Goal: Task Accomplishment & Management: Complete application form

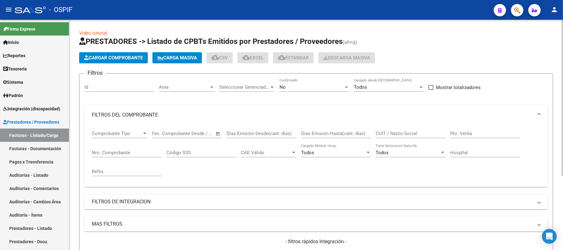
scroll to position [41, 0]
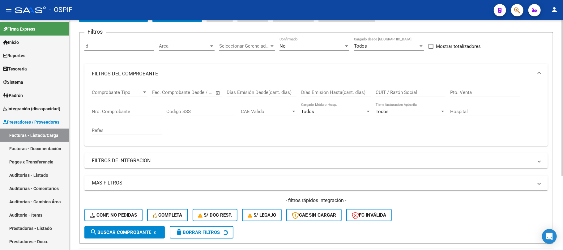
click at [135, 114] on input "Nro. Comprobante" at bounding box center [127, 112] width 70 height 6
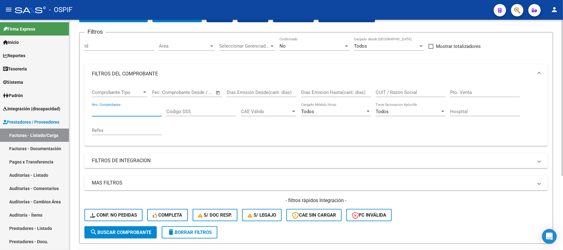
click at [127, 109] on input "Nro. Comprobante" at bounding box center [127, 112] width 70 height 6
paste input "23542"
type input "23542"
click at [306, 45] on div "No" at bounding box center [311, 46] width 64 height 6
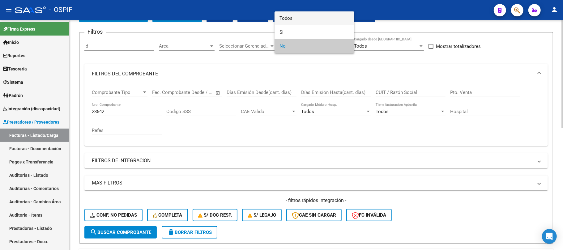
click at [331, 19] on span "Todos" at bounding box center [314, 18] width 70 height 14
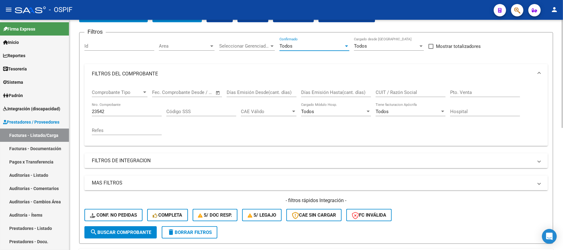
click at [132, 236] on button "search Buscar Comprobante" at bounding box center [120, 232] width 72 height 12
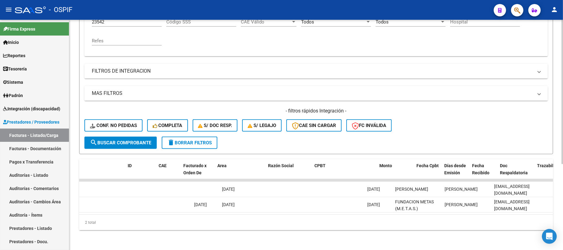
scroll to position [0, 0]
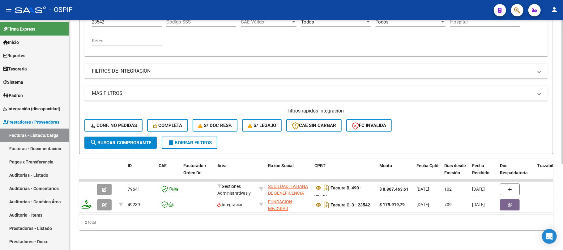
click at [373, 236] on div "Video tutorial PRESTADORES -> Listado de CPBTs Emitidos por Prestadores / Prove…" at bounding box center [315, 69] width 493 height 361
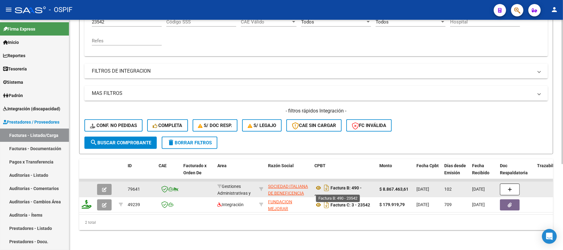
click at [352, 185] on strong "Factura B: 490 - 23542" at bounding box center [337, 191] width 47 height 13
click at [440, 186] on datatable-body-cell "[DATE]" at bounding box center [428, 189] width 28 height 15
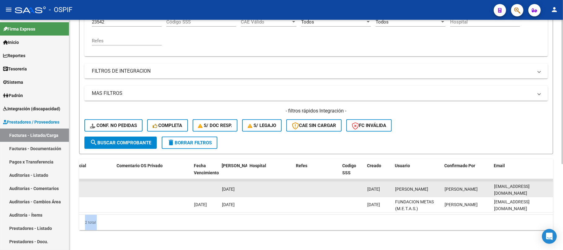
drag, startPoint x: 212, startPoint y: 208, endPoint x: 385, endPoint y: 182, distance: 175.2
click at [386, 182] on datatable-body "79641 Gestiones Administrativas y Otros SOCIEDAD ITALIANA DE BENEFICENCIA EN [G…" at bounding box center [316, 197] width 474 height 36
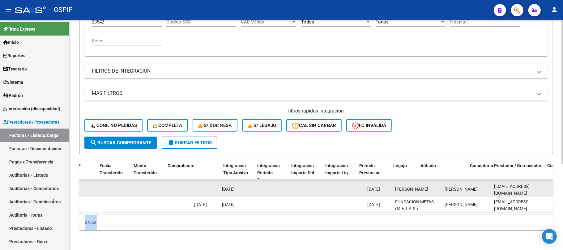
scroll to position [0, 612]
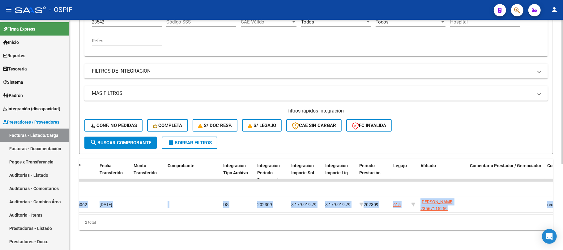
click at [312, 219] on div "2 total" at bounding box center [316, 222] width 474 height 15
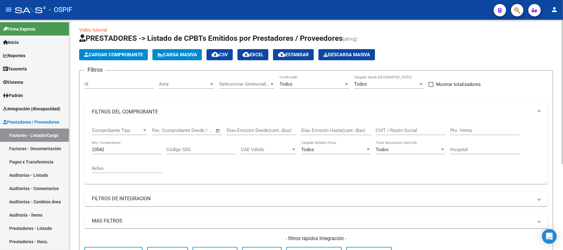
scroll to position [0, 0]
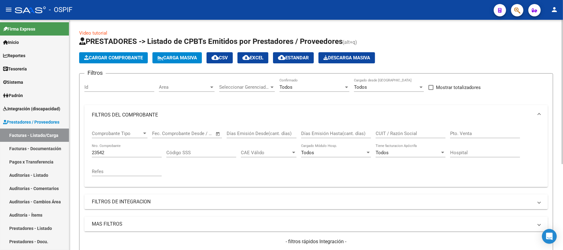
click at [123, 57] on span "Cargar Comprobante" at bounding box center [113, 58] width 59 height 6
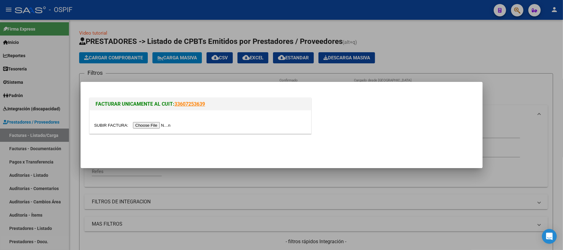
click at [138, 126] on input "file" at bounding box center [133, 125] width 78 height 6
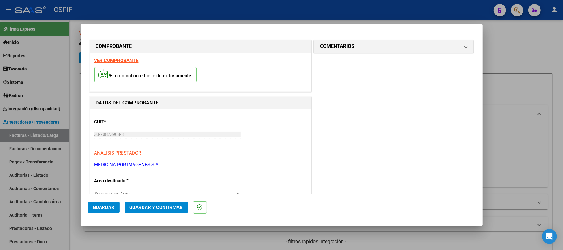
scroll to position [82, 0]
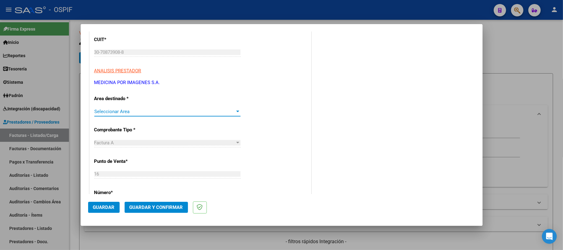
click at [143, 114] on span "Seleccionar Area" at bounding box center [164, 112] width 141 height 6
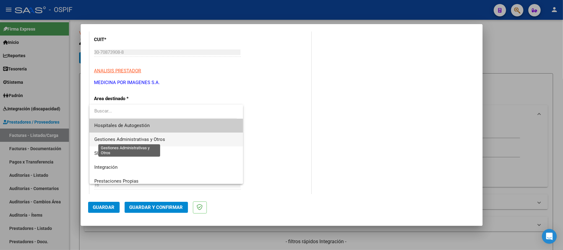
click at [134, 138] on span "Gestiones Administrativas y Otros" at bounding box center [129, 140] width 71 height 6
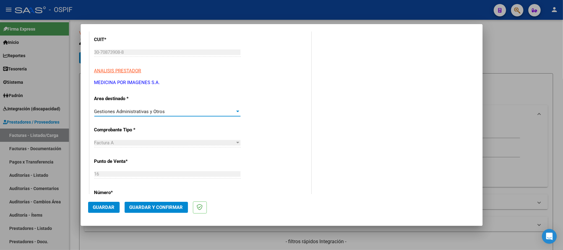
click at [107, 208] on span "Guardar" at bounding box center [104, 207] width 22 height 6
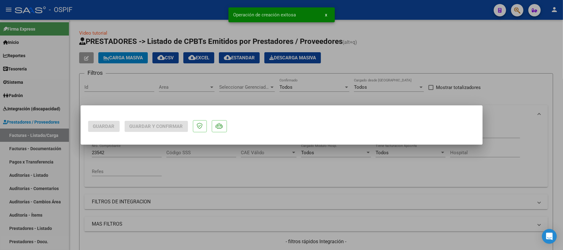
scroll to position [0, 0]
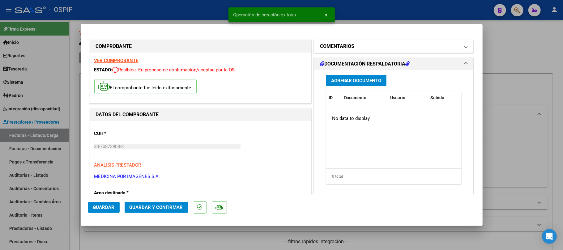
click at [370, 48] on mat-panel-title "COMENTARIOS" at bounding box center [390, 46] width 140 height 7
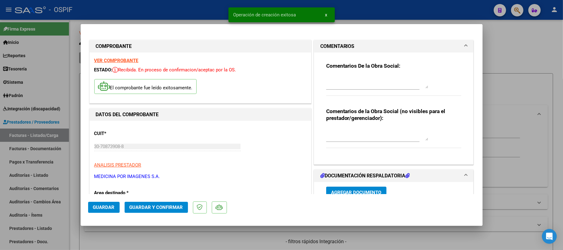
click at [354, 135] on textarea at bounding box center [377, 134] width 102 height 12
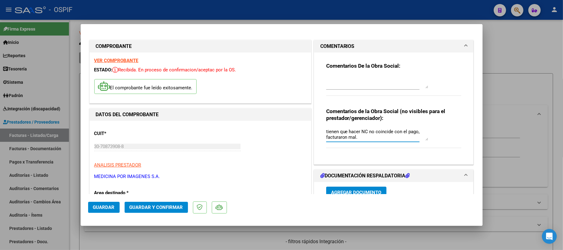
type textarea "tienen que hacer NC no coincide con el pago, facturaron mal."
click at [104, 208] on span "Guardar" at bounding box center [104, 207] width 22 height 6
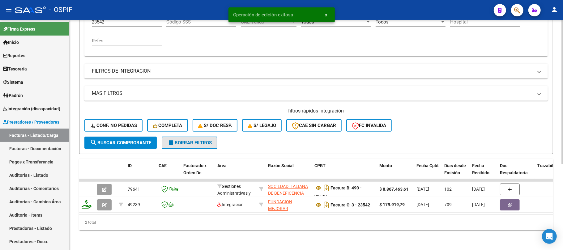
click at [186, 140] on span "delete Borrar Filtros" at bounding box center [189, 143] width 44 height 6
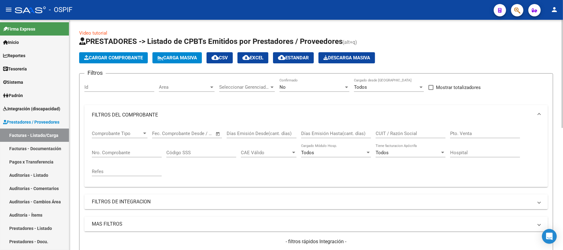
click at [313, 87] on div "No" at bounding box center [311, 87] width 64 height 6
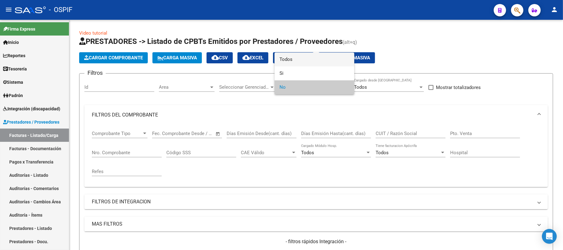
click at [302, 61] on span "Todos" at bounding box center [314, 60] width 70 height 14
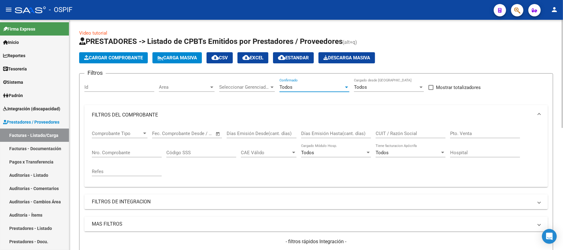
click at [398, 136] on input "CUIT / Razón Social" at bounding box center [410, 134] width 70 height 6
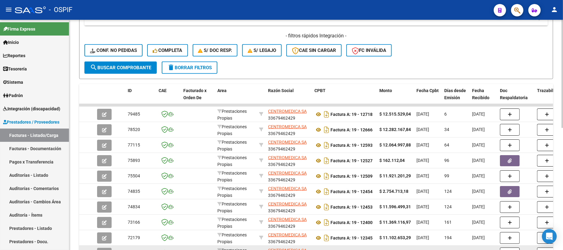
scroll to position [247, 0]
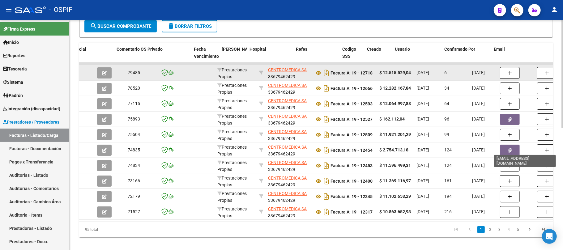
type input "centrome"
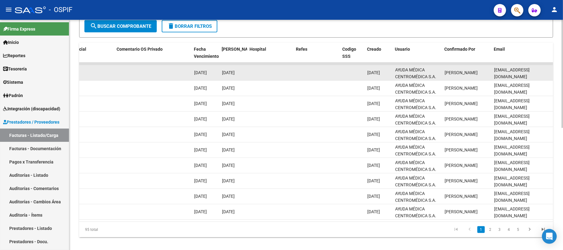
click at [513, 72] on span "[EMAIL_ADDRESS][DOMAIN_NAME]" at bounding box center [512, 73] width 36 height 12
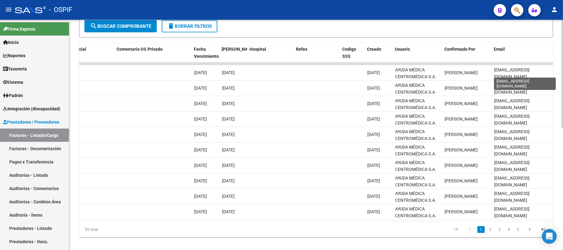
copy span "[EMAIL_ADDRESS][DOMAIN_NAME]"
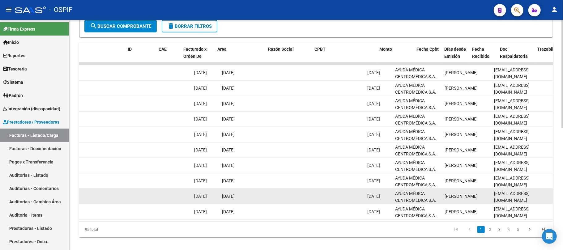
scroll to position [0, 0]
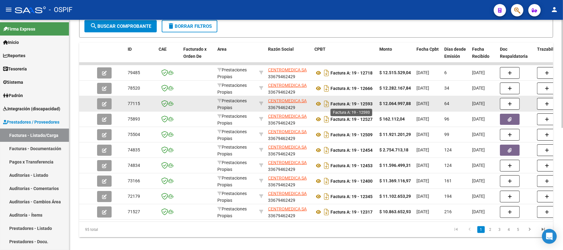
click at [364, 101] on strong "Factura A: 19 - 12593" at bounding box center [351, 103] width 42 height 5
click at [368, 104] on strong "Factura A: 19 - 12593" at bounding box center [351, 103] width 42 height 5
copy strong "12593"
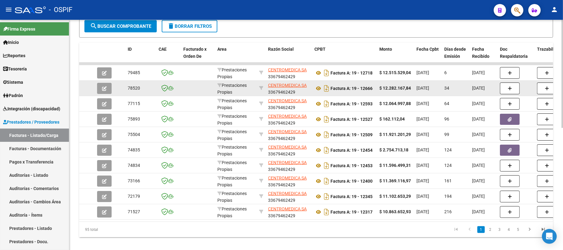
click at [368, 89] on strong "Factura A: 19 - 12666" at bounding box center [351, 88] width 42 height 5
copy strong "12593"
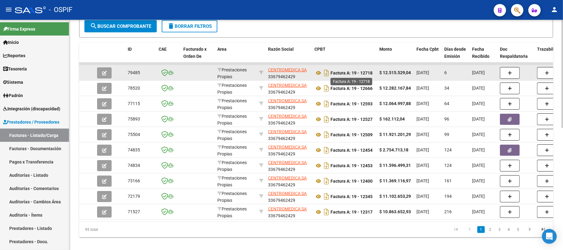
click at [365, 70] on strong "Factura A: 19 - 12718" at bounding box center [351, 72] width 42 height 5
copy strong "12666"
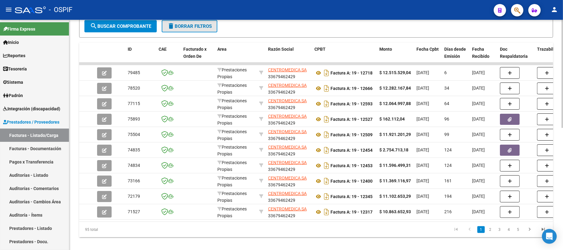
click at [188, 25] on span "delete Borrar Filtros" at bounding box center [189, 26] width 44 height 6
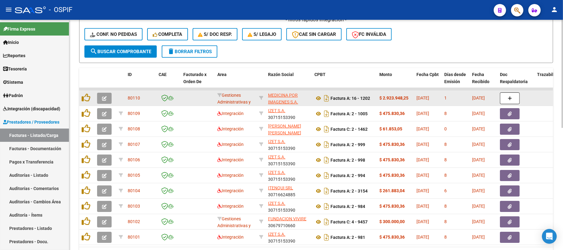
scroll to position [206, 0]
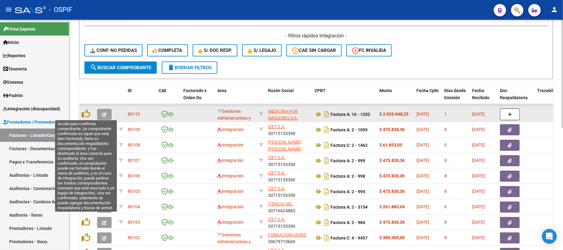
click at [103, 112] on icon "button" at bounding box center [104, 114] width 5 height 5
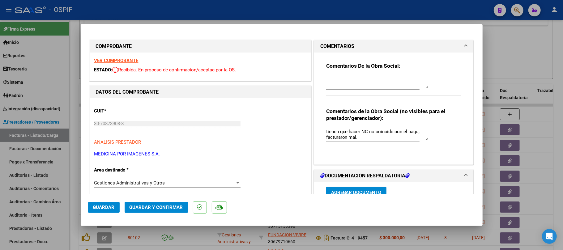
click at [345, 78] on textarea at bounding box center [377, 82] width 102 height 12
click at [345, 79] on textarea at bounding box center [377, 82] width 102 height 12
type textarea "anulada por nc"
drag, startPoint x: 358, startPoint y: 139, endPoint x: 307, endPoint y: 126, distance: 52.2
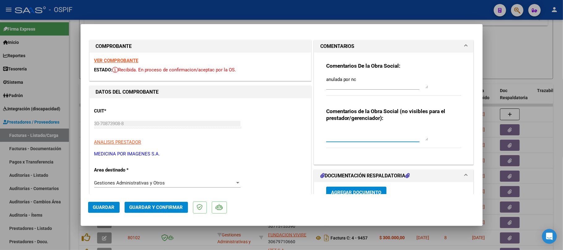
click at [140, 211] on button "Guardar y Confirmar" at bounding box center [155, 207] width 63 height 11
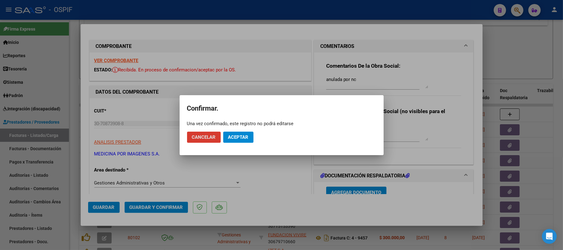
click at [245, 137] on span "Aceptar" at bounding box center [238, 137] width 20 height 6
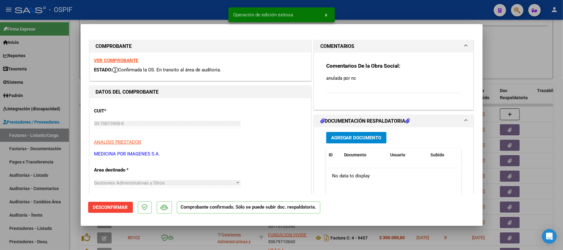
click at [217, 233] on div at bounding box center [281, 125] width 563 height 250
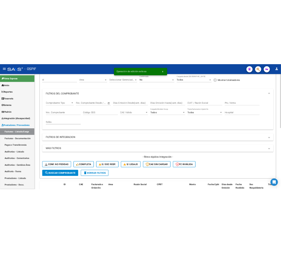
scroll to position [0, 0]
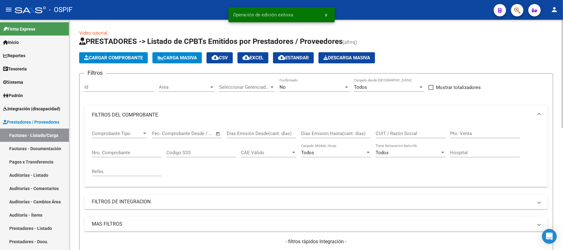
click at [125, 58] on span "Cargar Comprobante" at bounding box center [113, 58] width 59 height 6
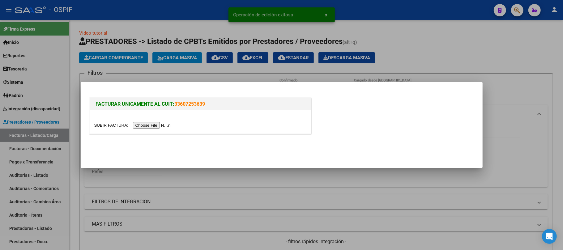
click at [136, 123] on input "file" at bounding box center [133, 125] width 78 height 6
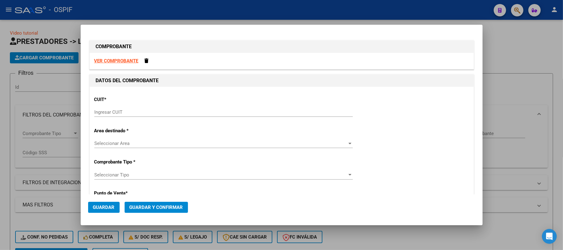
click at [94, 112] on input "Ingresar CUIT" at bounding box center [223, 112] width 258 height 6
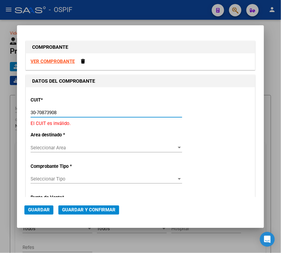
type input "30-70873908-8"
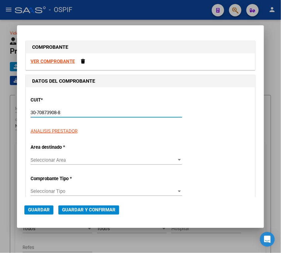
type input "16"
type input "30-70873908-8"
click at [56, 161] on span "Gestiones Administrativas y Otros" at bounding box center [66, 161] width 71 height 6
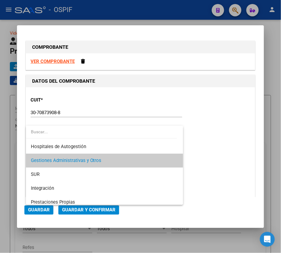
click at [198, 159] on div at bounding box center [140, 126] width 281 height 253
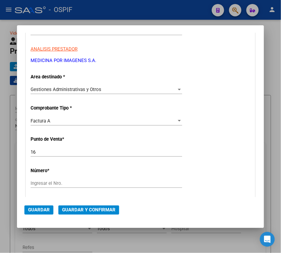
scroll to position [124, 0]
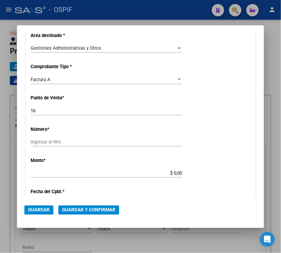
click at [60, 145] on input "Ingresar el Nro." at bounding box center [107, 142] width 152 height 6
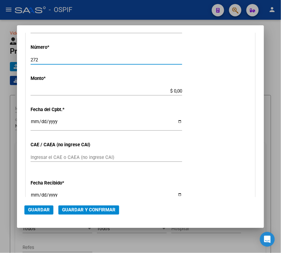
type input "272"
click at [175, 88] on input "$ 0,00" at bounding box center [107, 91] width 152 height 6
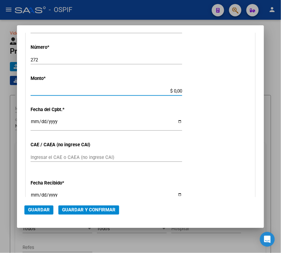
click at [175, 89] on input "$ 0,00" at bounding box center [107, 91] width 152 height 6
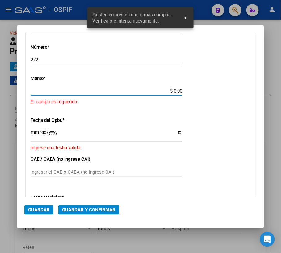
scroll to position [179, 0]
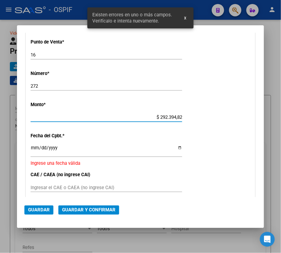
type input "$ 2.923.948,25"
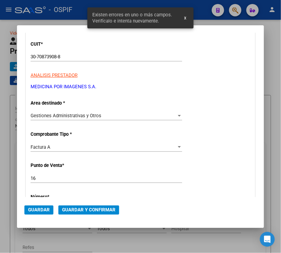
scroll to position [221, 0]
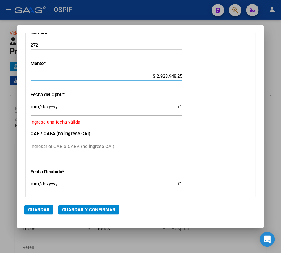
click at [34, 107] on input "Ingresar la fecha" at bounding box center [107, 109] width 152 height 10
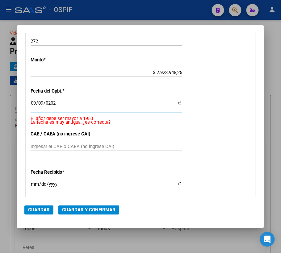
type input "[DATE]"
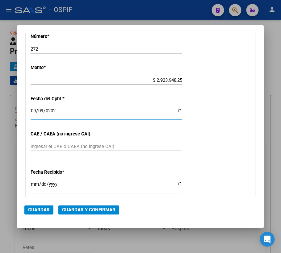
click at [110, 145] on input "Ingresar el CAE o CAEA (no ingrese CAI)" at bounding box center [107, 147] width 152 height 6
click at [46, 138] on div "CUIT * 30-70873908-8 Ingresar CUIT ANALISIS PRESTADOR MEDICINA POR IMAGENES S.A…" at bounding box center [140, 90] width 229 height 438
click at [41, 146] on input "Ingresar el CAE o CAEA (no ingrese CAI)" at bounding box center [107, 147] width 152 height 6
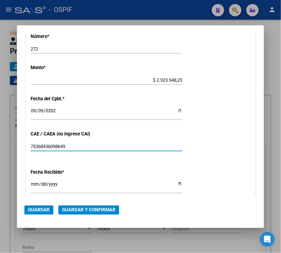
scroll to position [349, 0]
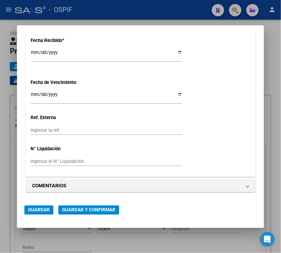
type input "75368436098649"
click at [33, 214] on button "Guardar" at bounding box center [38, 210] width 29 height 9
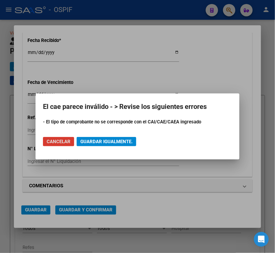
click at [54, 144] on span "Cancelar" at bounding box center [59, 142] width 24 height 6
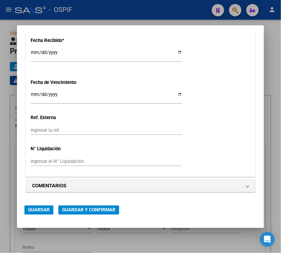
scroll to position [266, 0]
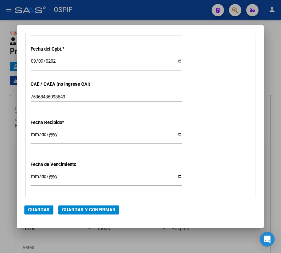
drag, startPoint x: 56, startPoint y: 107, endPoint x: 63, endPoint y: 98, distance: 11.6
click at [56, 106] on div "75368436098649 Ingresar el CAE o CAEA (no ingrese CAI)" at bounding box center [107, 99] width 152 height 15
click at [63, 98] on input "75368436098649" at bounding box center [107, 97] width 152 height 6
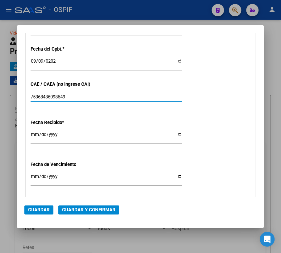
click at [46, 204] on mat-dialog-actions "Guardar Guardar y Confirmar" at bounding box center [140, 208] width 232 height 23
click at [46, 210] on span "Guardar" at bounding box center [39, 211] width 22 height 6
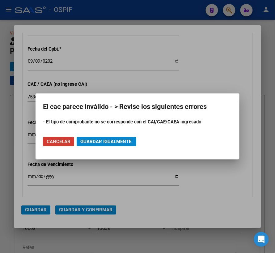
click at [60, 143] on span "Cancelar" at bounding box center [59, 142] width 24 height 6
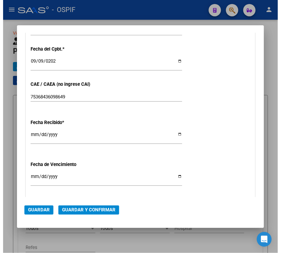
scroll to position [102, 0]
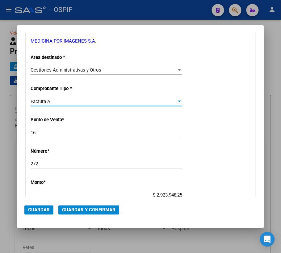
click at [64, 100] on div "Factura A" at bounding box center [104, 102] width 146 height 6
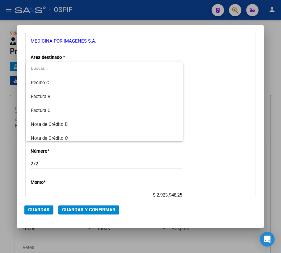
scroll to position [134, 0]
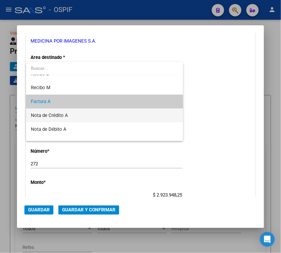
click at [82, 117] on span "Nota de Crédito A" at bounding box center [104, 116] width 147 height 14
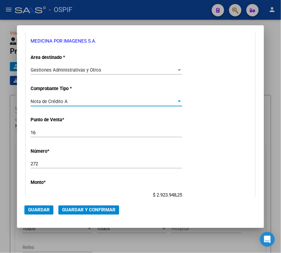
click at [34, 214] on button "Guardar" at bounding box center [38, 210] width 29 height 9
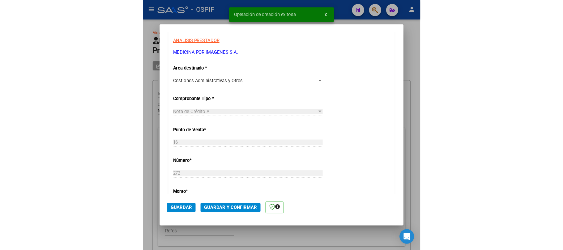
scroll to position [0, 0]
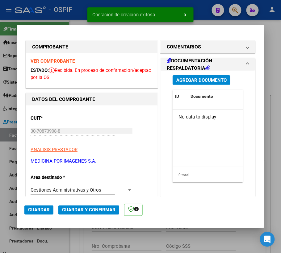
click at [119, 206] on button "Guardar y Confirmar" at bounding box center [88, 210] width 61 height 9
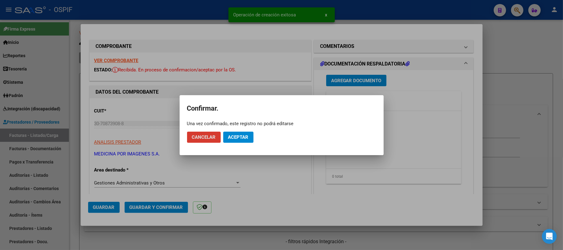
click at [247, 135] on span "Aceptar" at bounding box center [238, 137] width 20 height 6
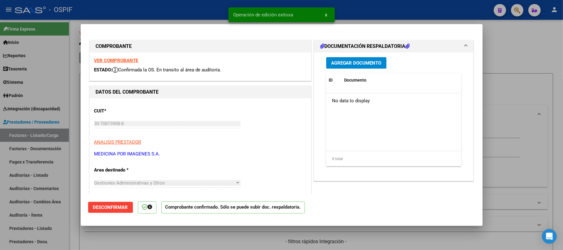
click at [227, 241] on div at bounding box center [281, 125] width 563 height 250
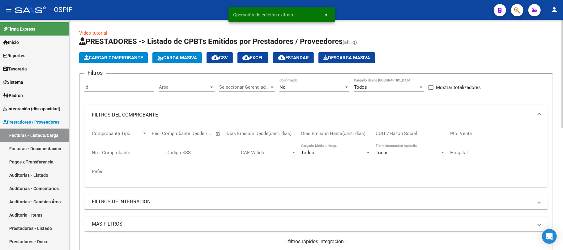
scroll to position [165, 0]
